Goal: Check status: Check status

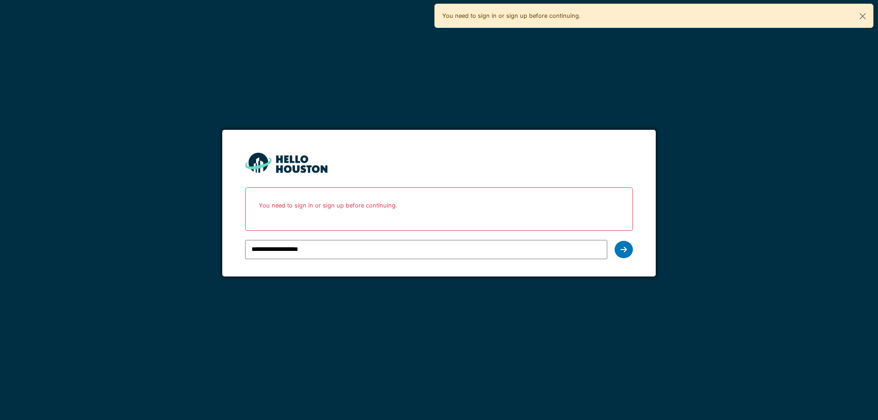
click at [325, 246] on input "**********" at bounding box center [426, 249] width 362 height 19
click at [618, 250] on div at bounding box center [623, 249] width 18 height 17
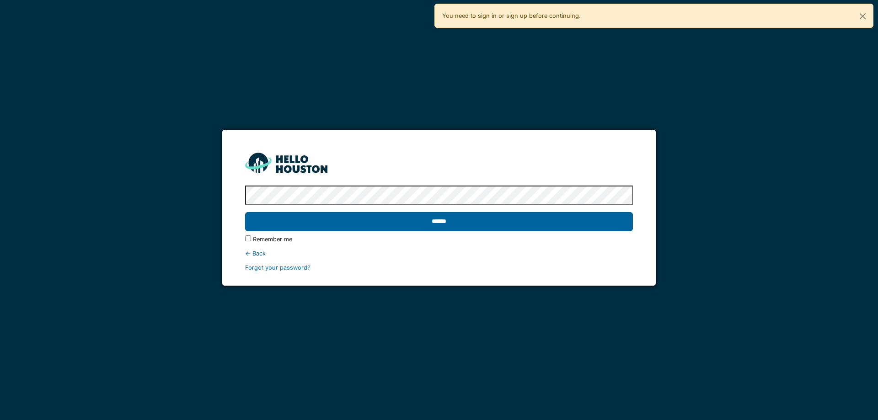
click at [300, 223] on input "******" at bounding box center [438, 221] width 387 height 19
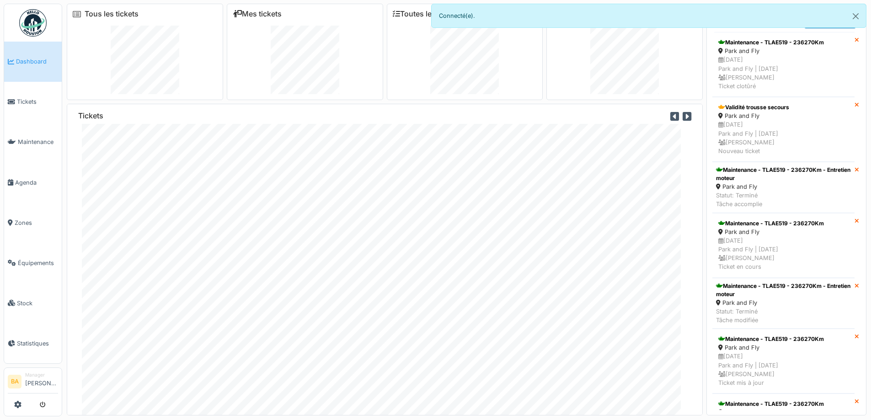
click at [33, 378] on li "Manager [PERSON_NAME]" at bounding box center [41, 382] width 33 height 20
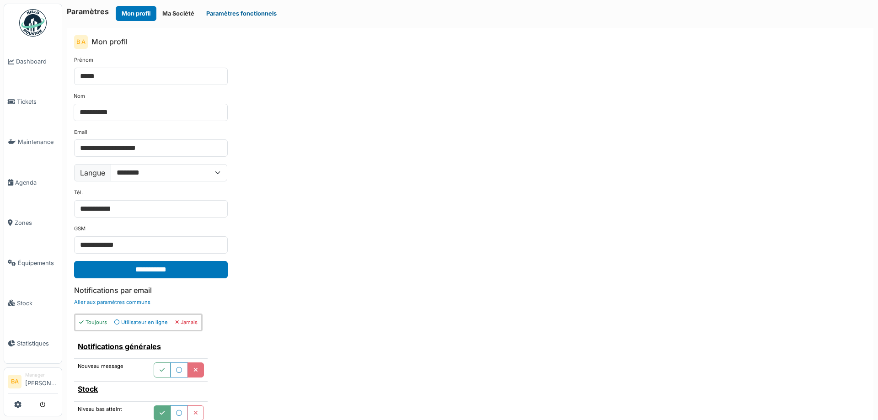
click at [236, 13] on button "Paramètres fonctionnels" at bounding box center [241, 13] width 82 height 15
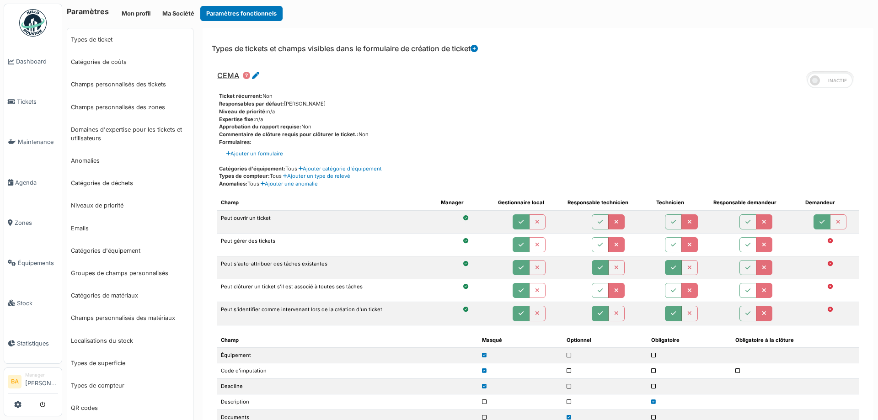
scroll to position [274, 0]
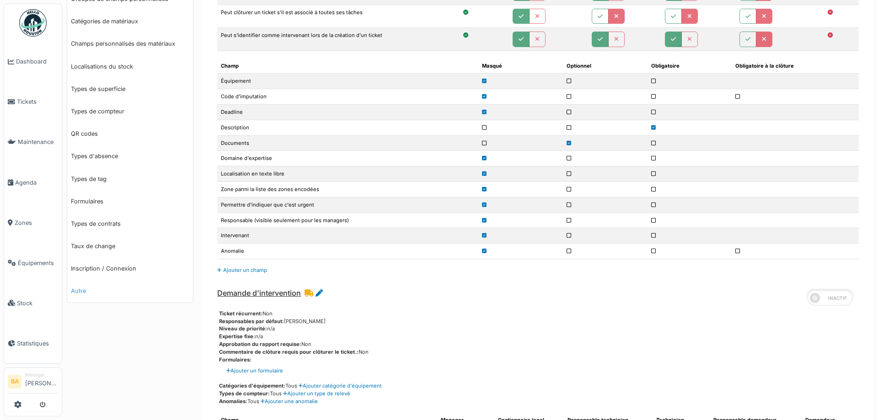
click at [74, 293] on link "Autre" at bounding box center [130, 291] width 126 height 22
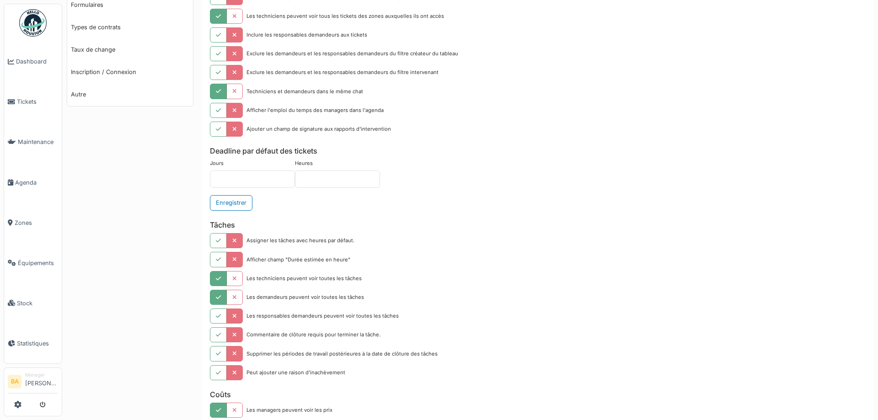
scroll to position [425, 0]
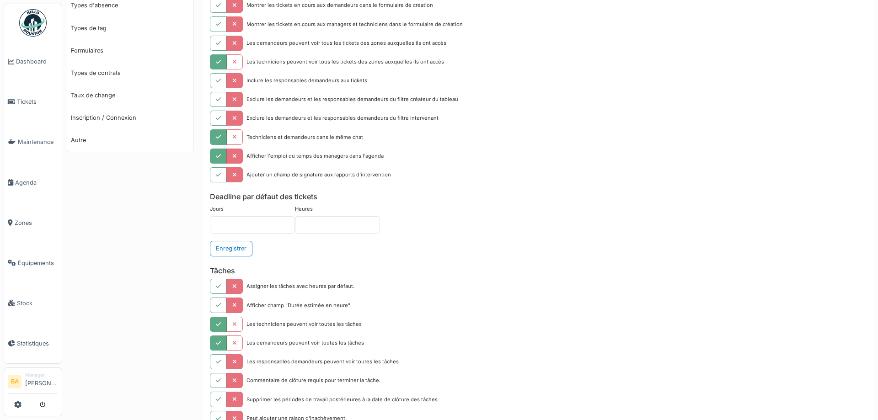
click at [214, 154] on button "button" at bounding box center [218, 156] width 17 height 15
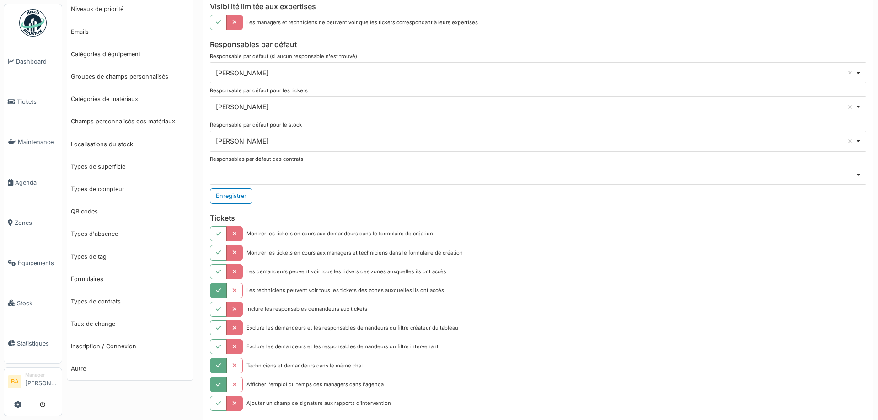
scroll to position [0, 0]
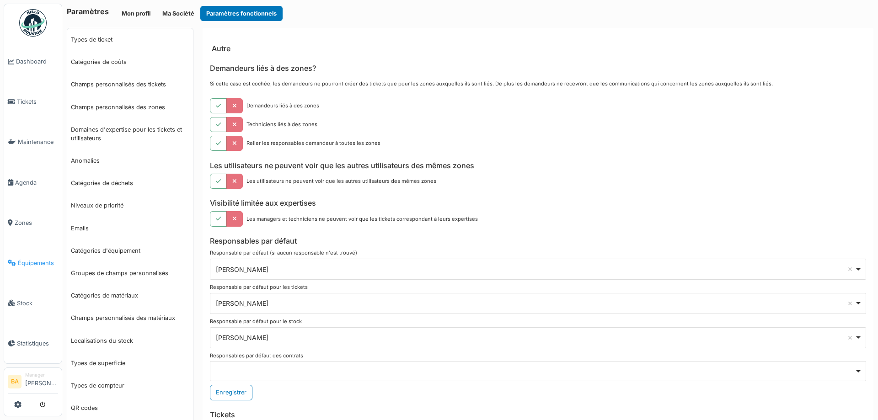
click at [32, 259] on span "Équipements" at bounding box center [38, 263] width 40 height 9
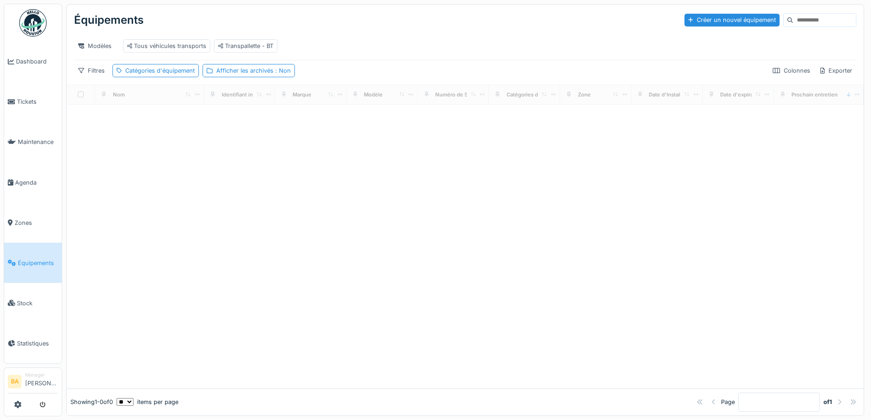
click at [793, 25] on input at bounding box center [824, 20] width 63 height 13
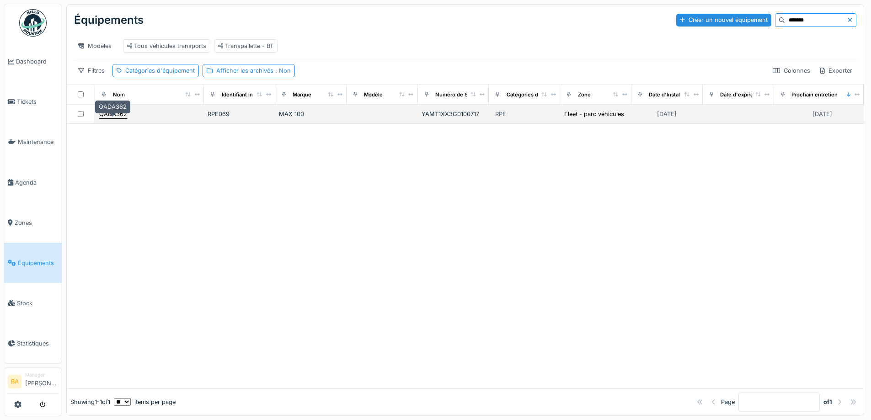
type input "*******"
click at [112, 118] on div "QADA362" at bounding box center [113, 114] width 28 height 9
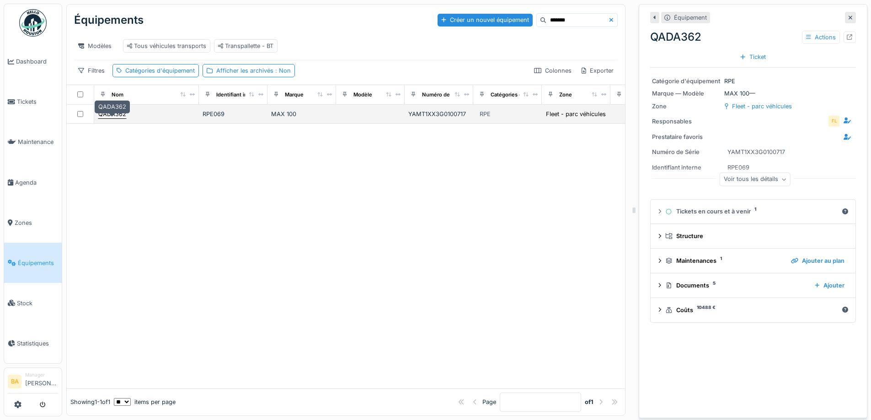
click at [107, 118] on div "QADA362" at bounding box center [112, 114] width 28 height 9
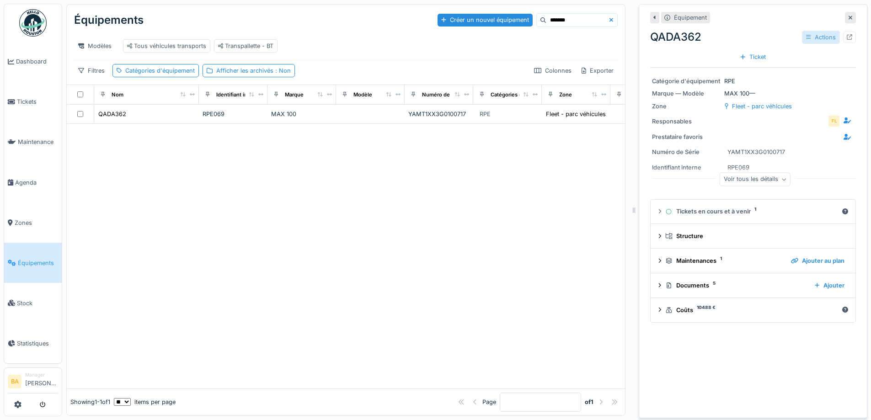
click at [818, 40] on div "Actions" at bounding box center [821, 37] width 38 height 13
click at [846, 39] on icon at bounding box center [849, 37] width 6 height 6
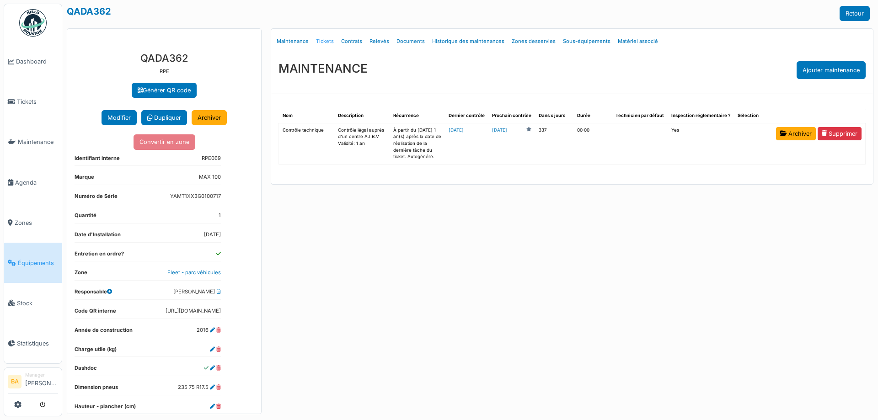
click at [324, 41] on link "Tickets" at bounding box center [324, 41] width 25 height 21
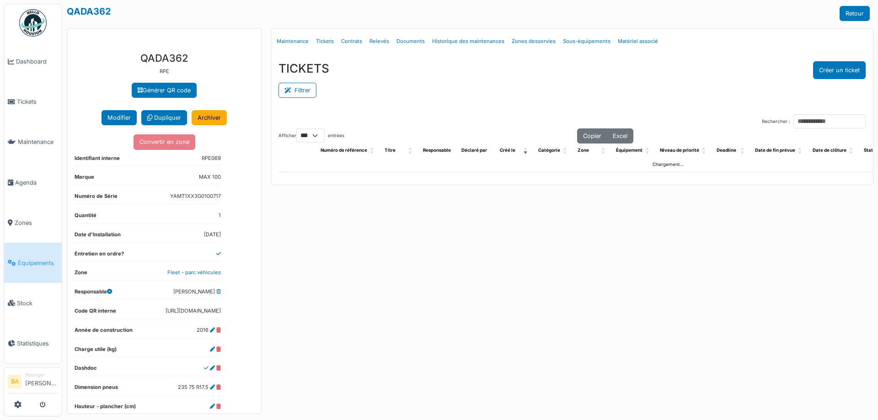
select select "***"
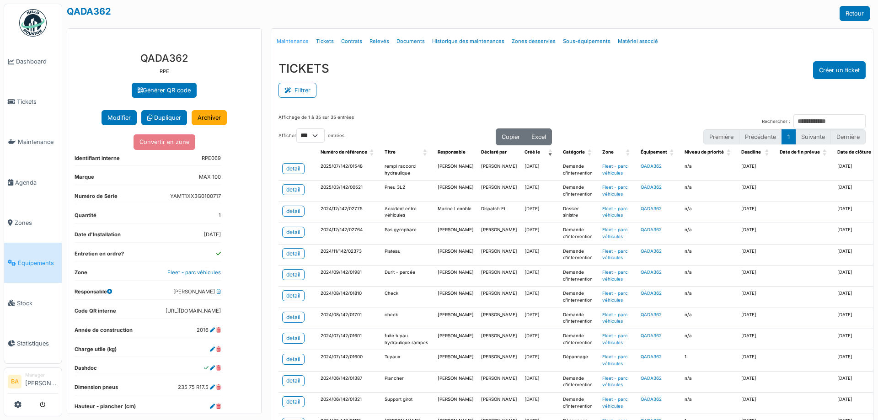
click at [288, 39] on link "Maintenance" at bounding box center [292, 41] width 39 height 21
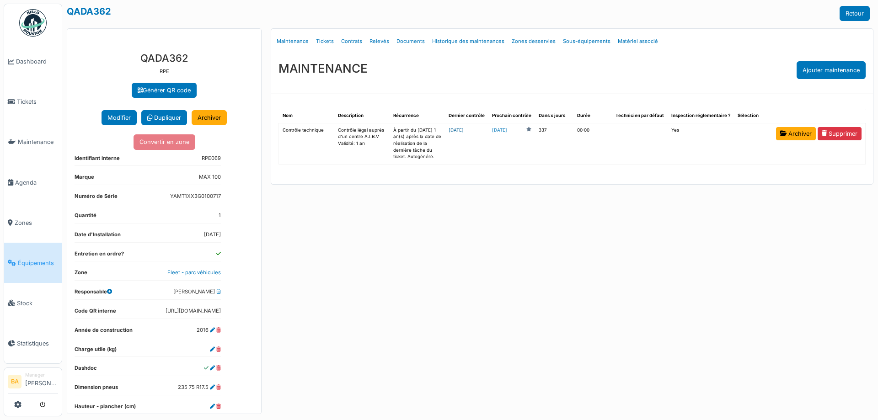
click at [463, 130] on link "2025-07-24" at bounding box center [455, 130] width 15 height 5
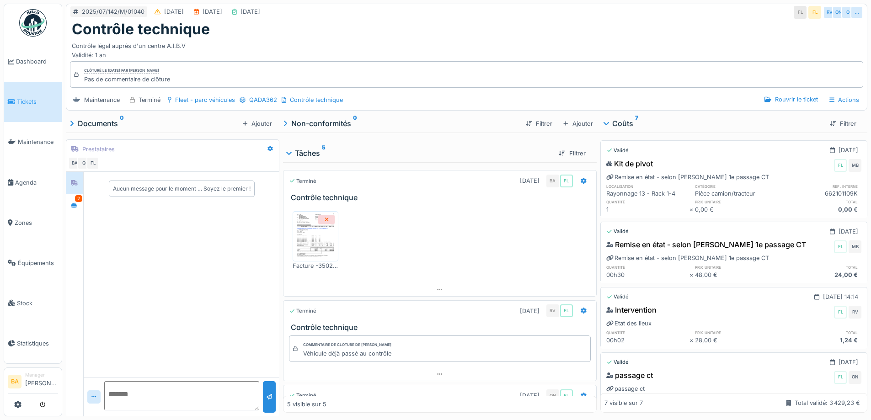
click at [307, 250] on img at bounding box center [315, 236] width 41 height 46
